Goal: Information Seeking & Learning: Learn about a topic

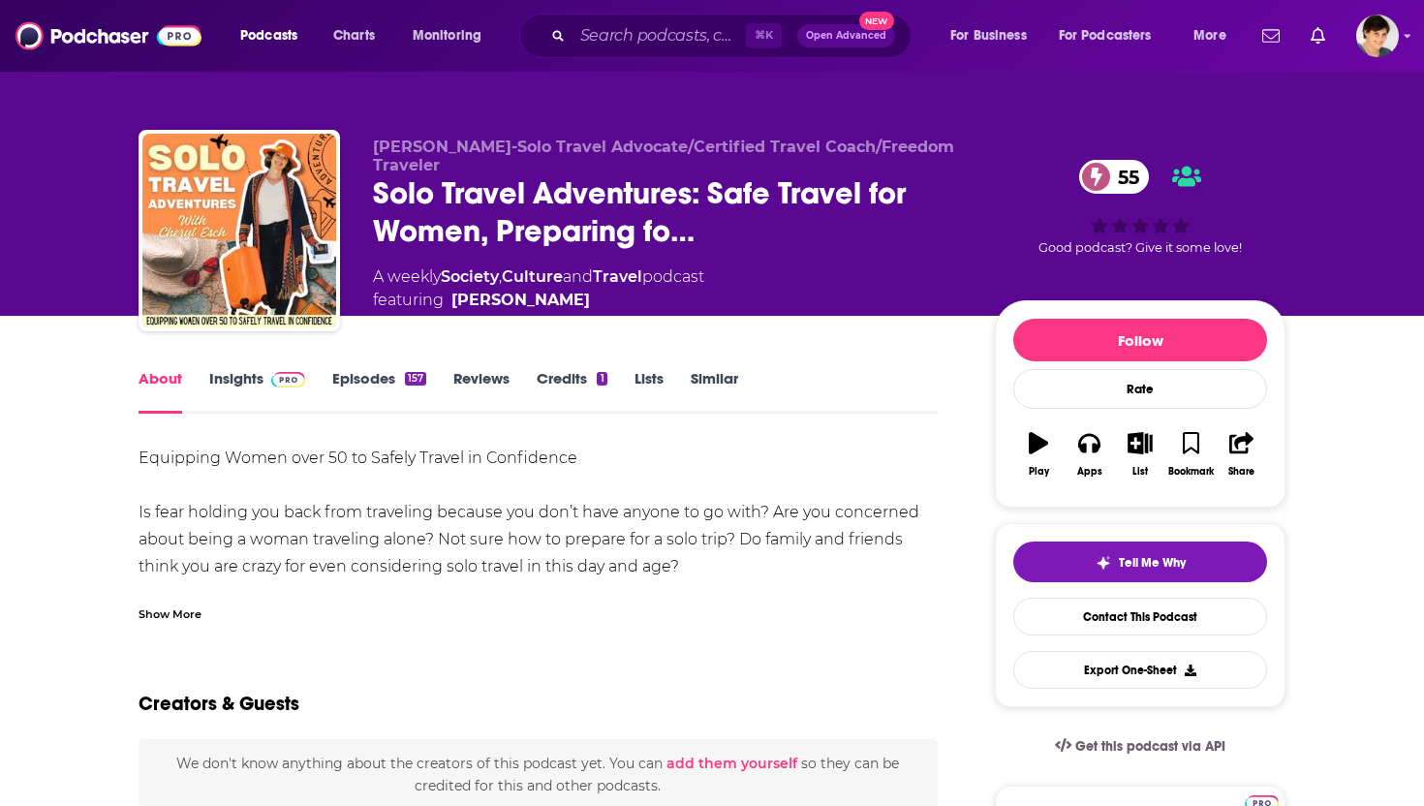
click at [217, 382] on link "Insights" at bounding box center [257, 391] width 96 height 45
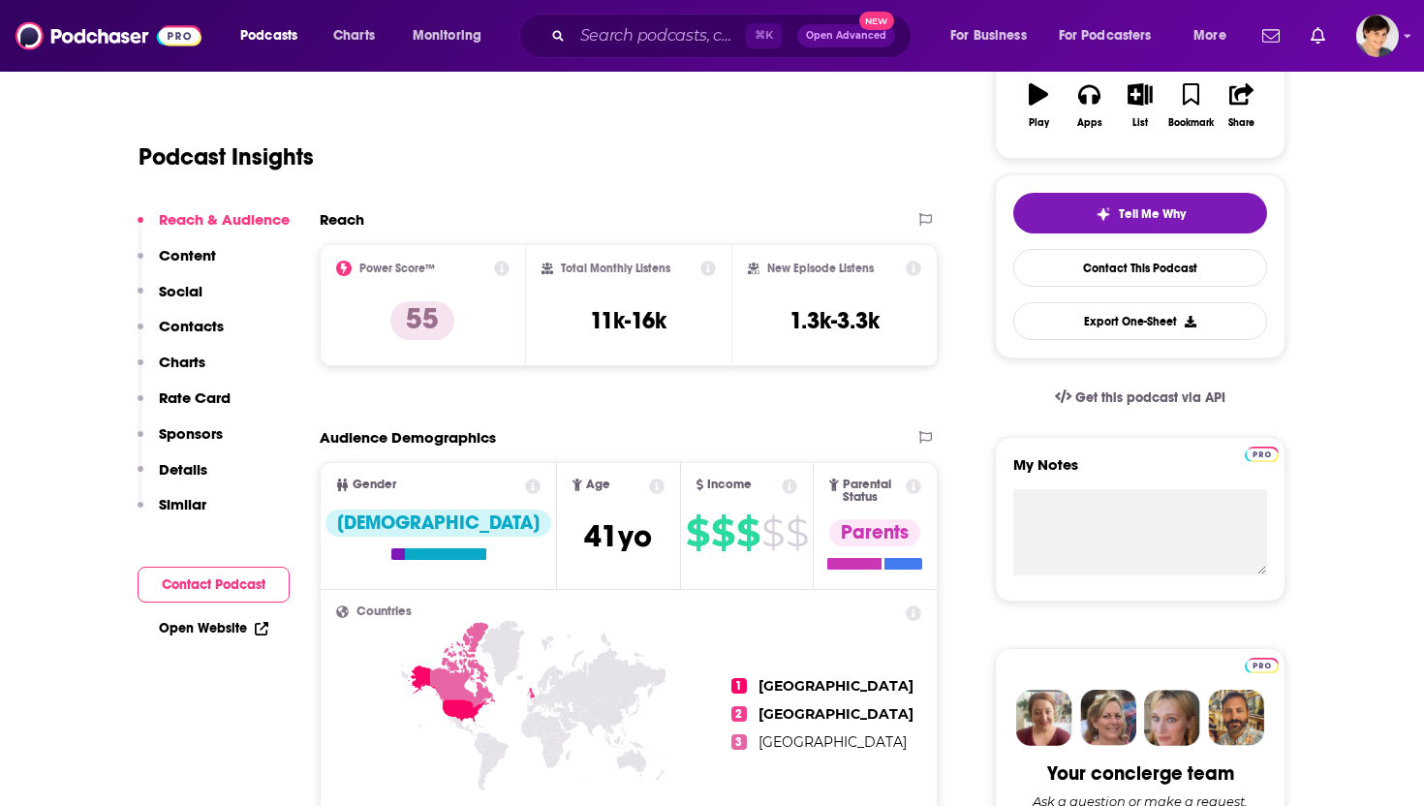
scroll to position [353, 0]
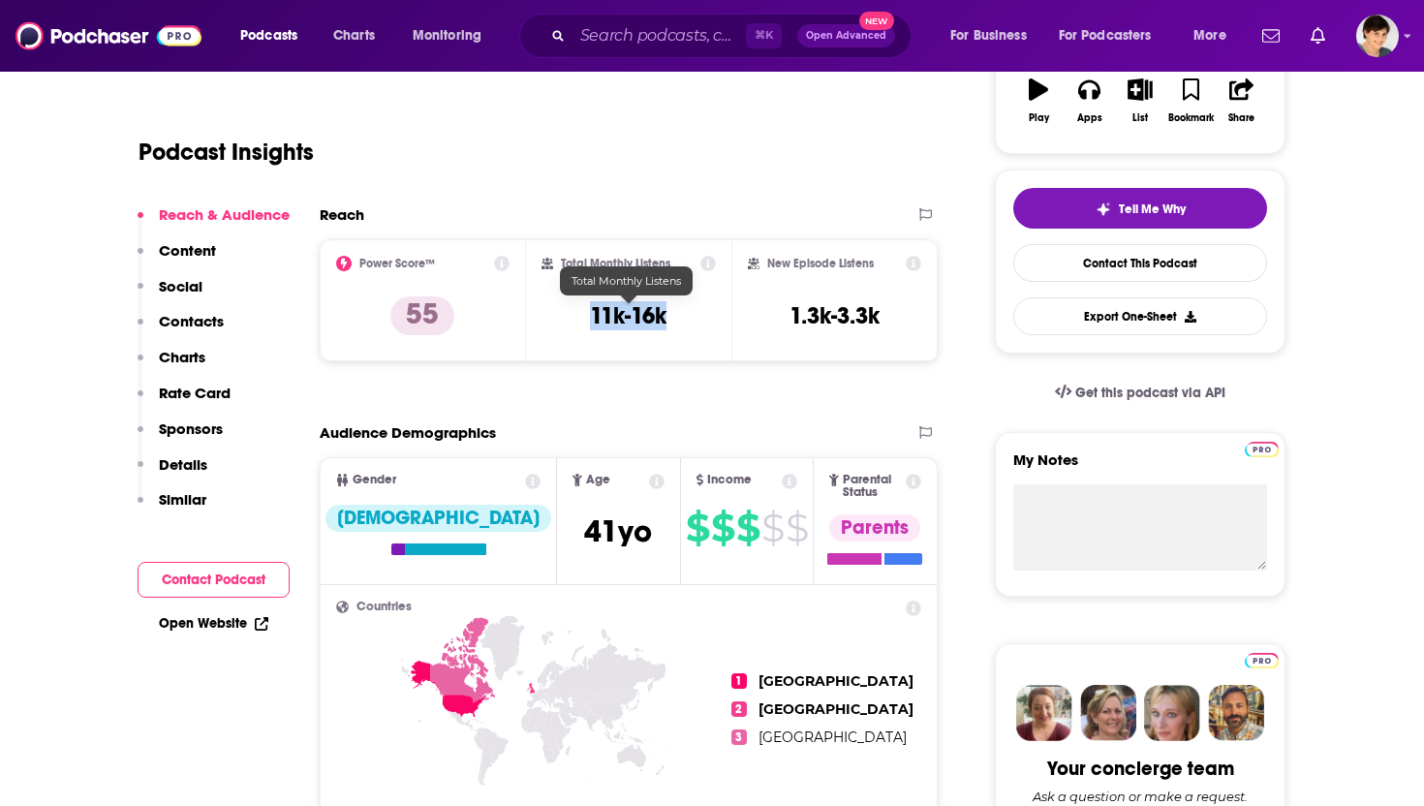
drag, startPoint x: 678, startPoint y: 313, endPoint x: 574, endPoint y: 315, distance: 103.6
click at [574, 315] on div "Total Monthly Listens 11k-16k" at bounding box center [628, 300] width 175 height 89
copy h3 "11k-16k"
